Goal: Task Accomplishment & Management: Complete application form

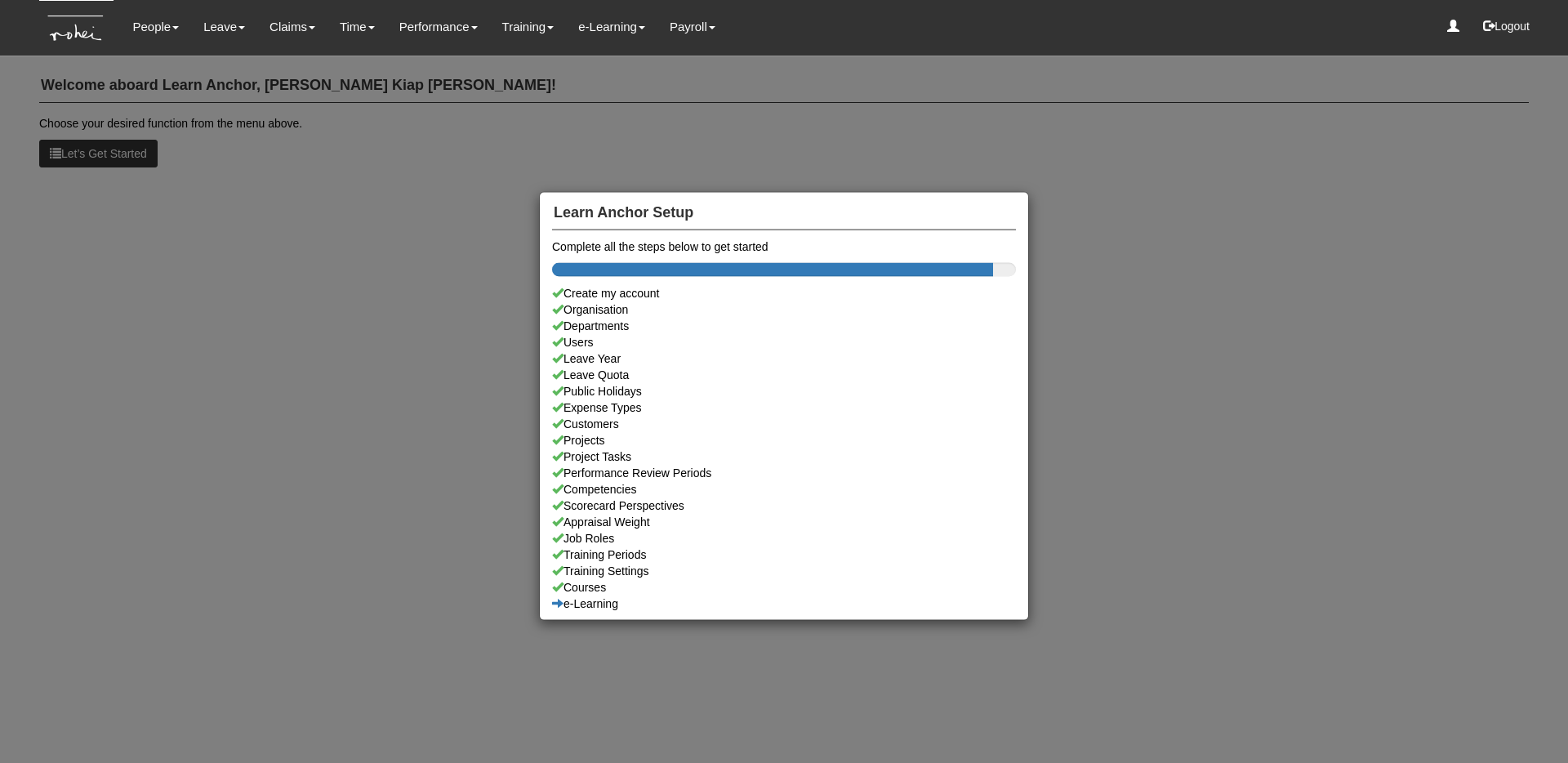
click at [206, 112] on div "Learn Anchor Setup Complete all the steps below to get started Create my accoun…" at bounding box center [784, 381] width 1568 height 763
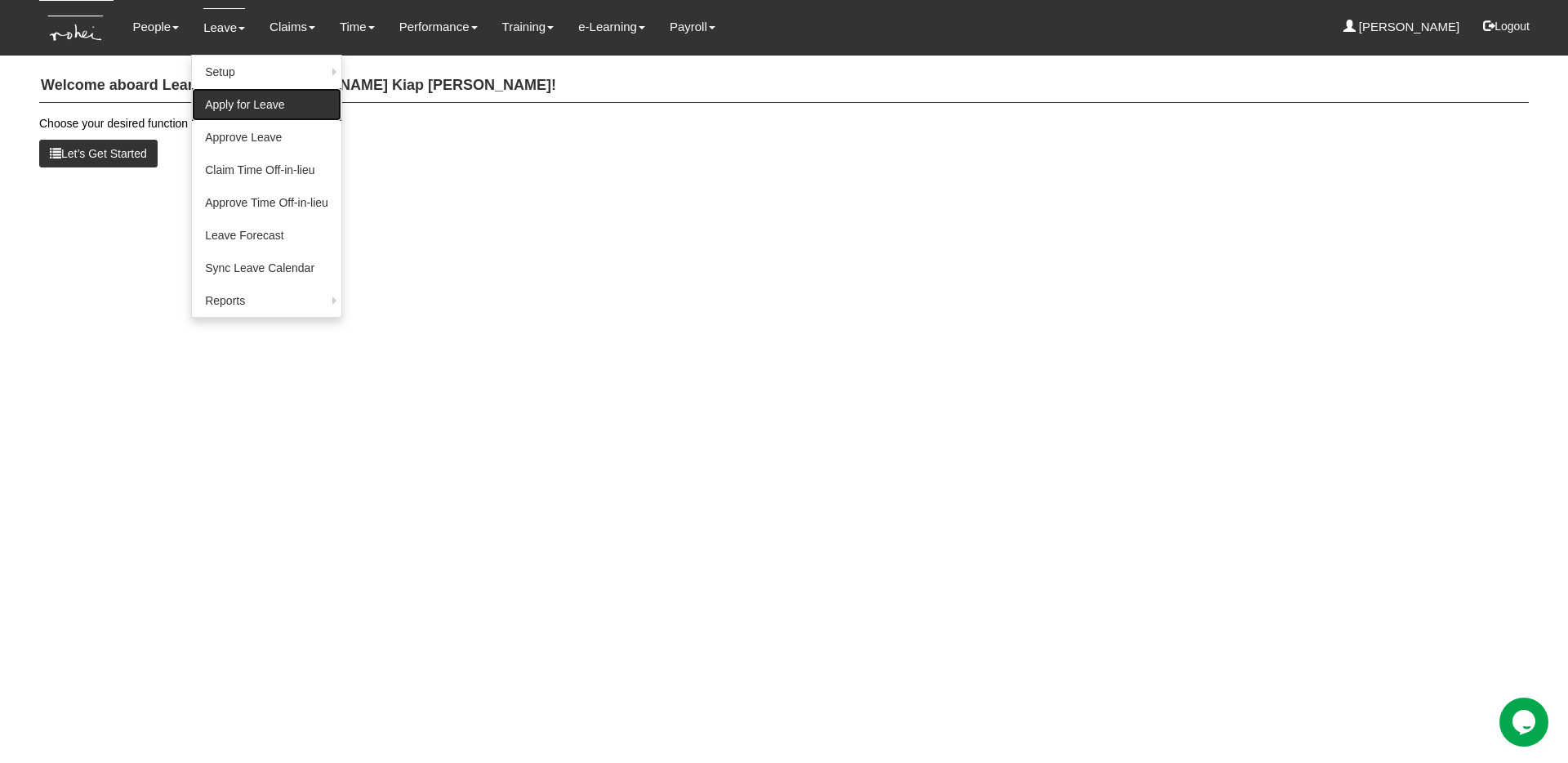
click at [243, 107] on link "Apply for Leave" at bounding box center [266, 105] width 149 height 33
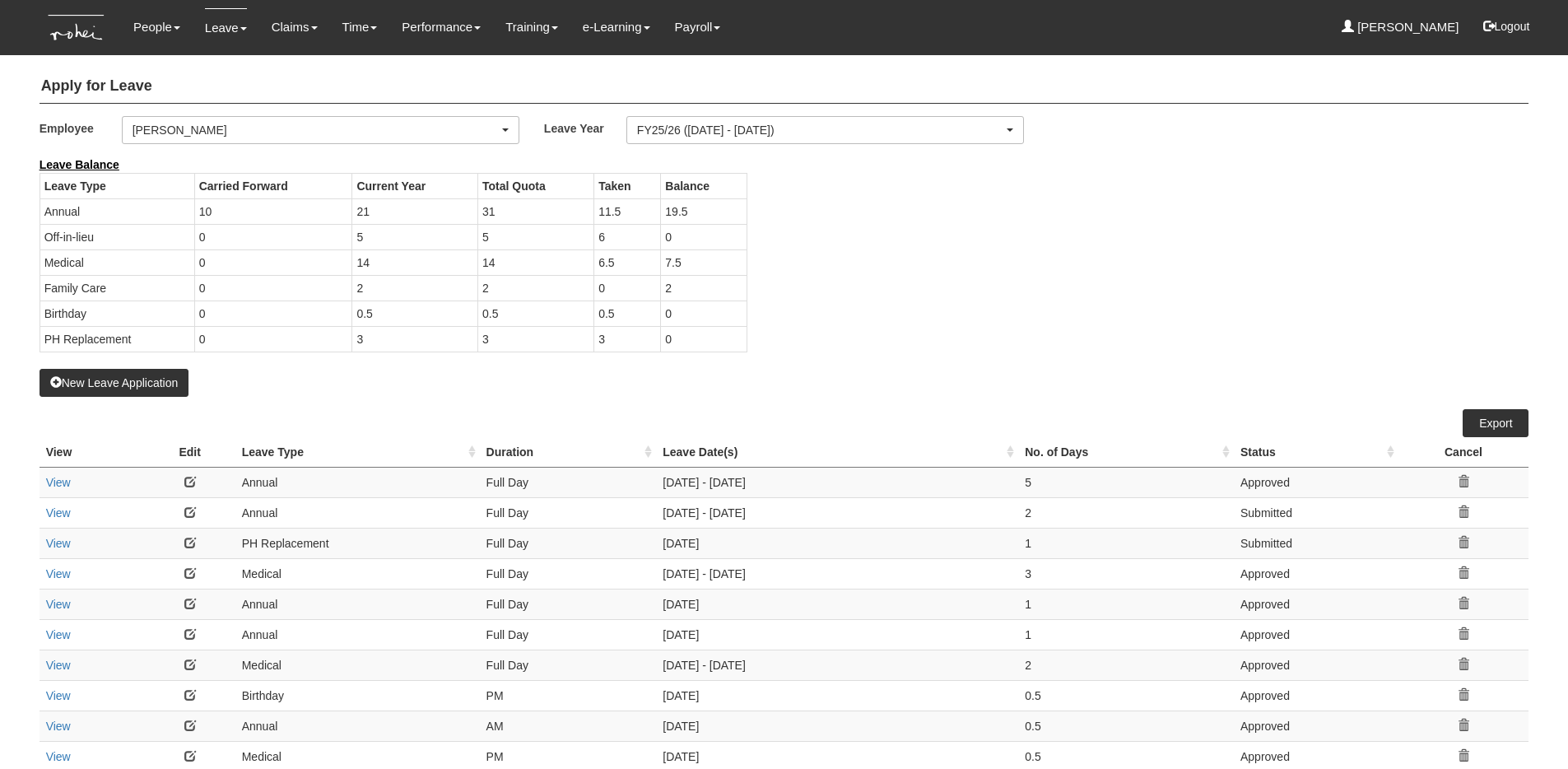
select select "50"
click at [354, 147] on div "Employee _Bhel Test Account _Staff Gracie Aaron Chow Abel Tan Abigail Shantini …" at bounding box center [784, 136] width 1515 height 40
click at [354, 132] on div "[PERSON_NAME]" at bounding box center [315, 130] width 367 height 17
type input "val"
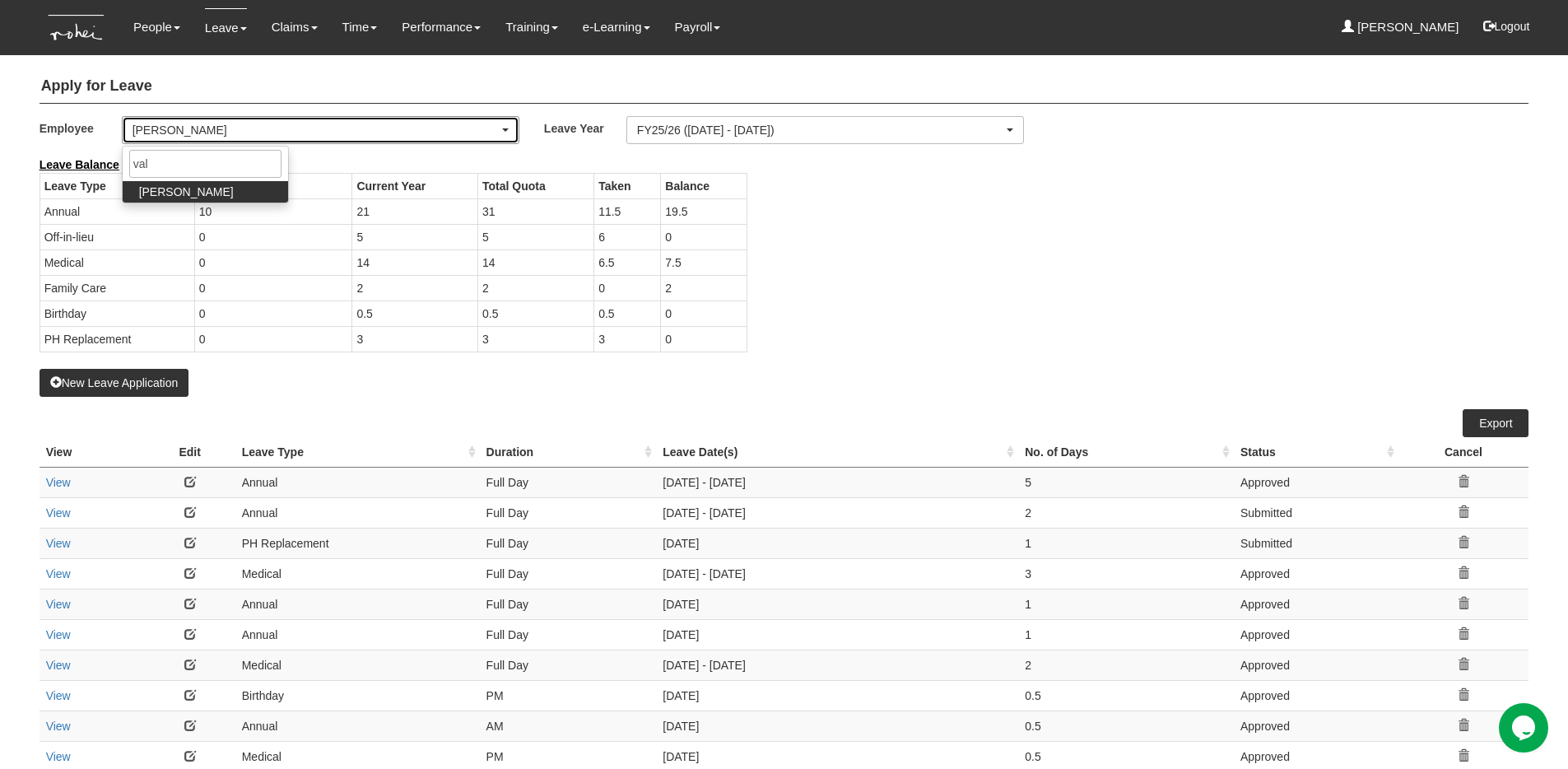
select select "df7a13c8-cd75-4da2-9b19-f6f478b78a1f"
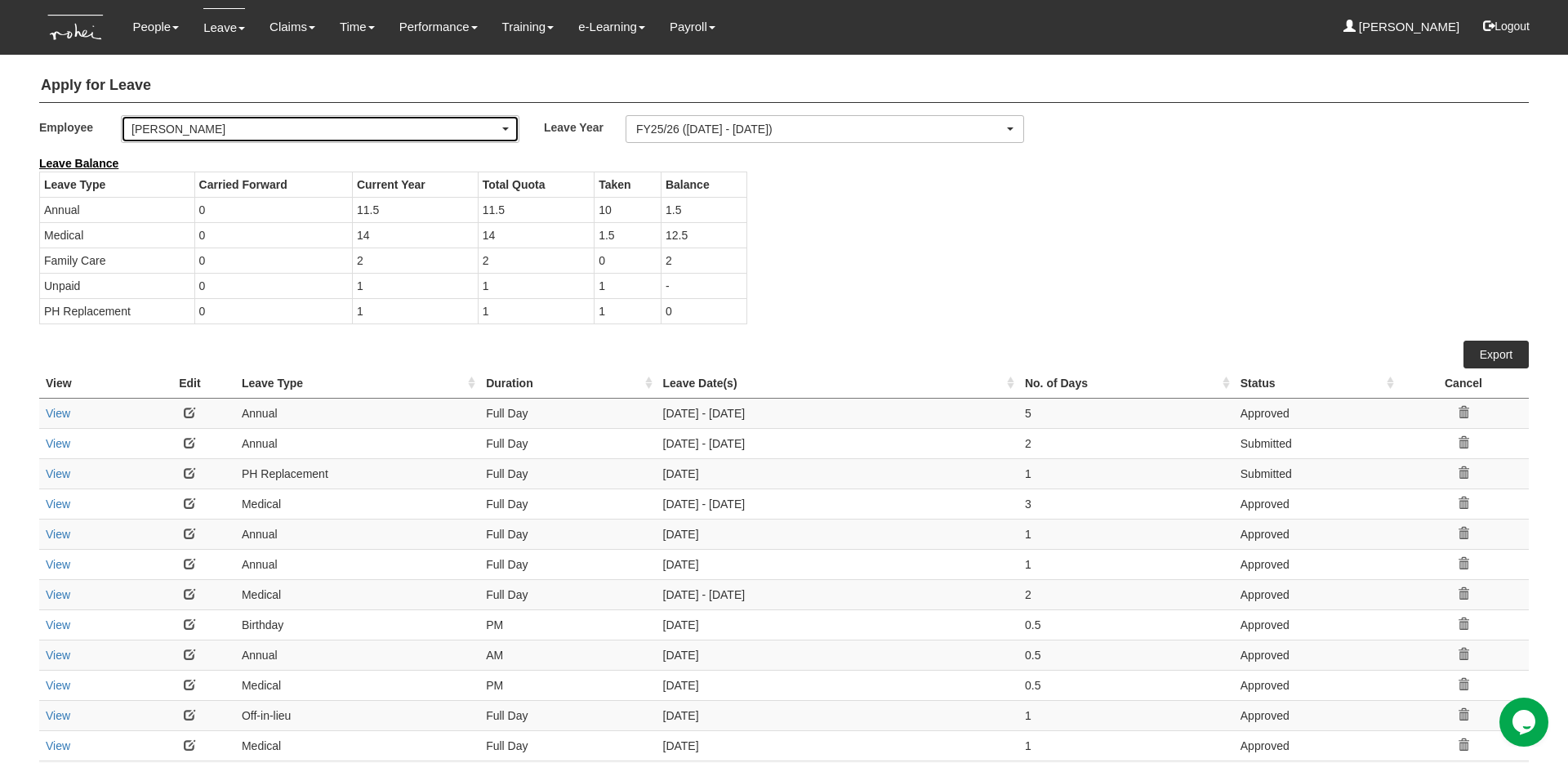
select select "50"
